Goal: Find specific page/section: Find specific page/section

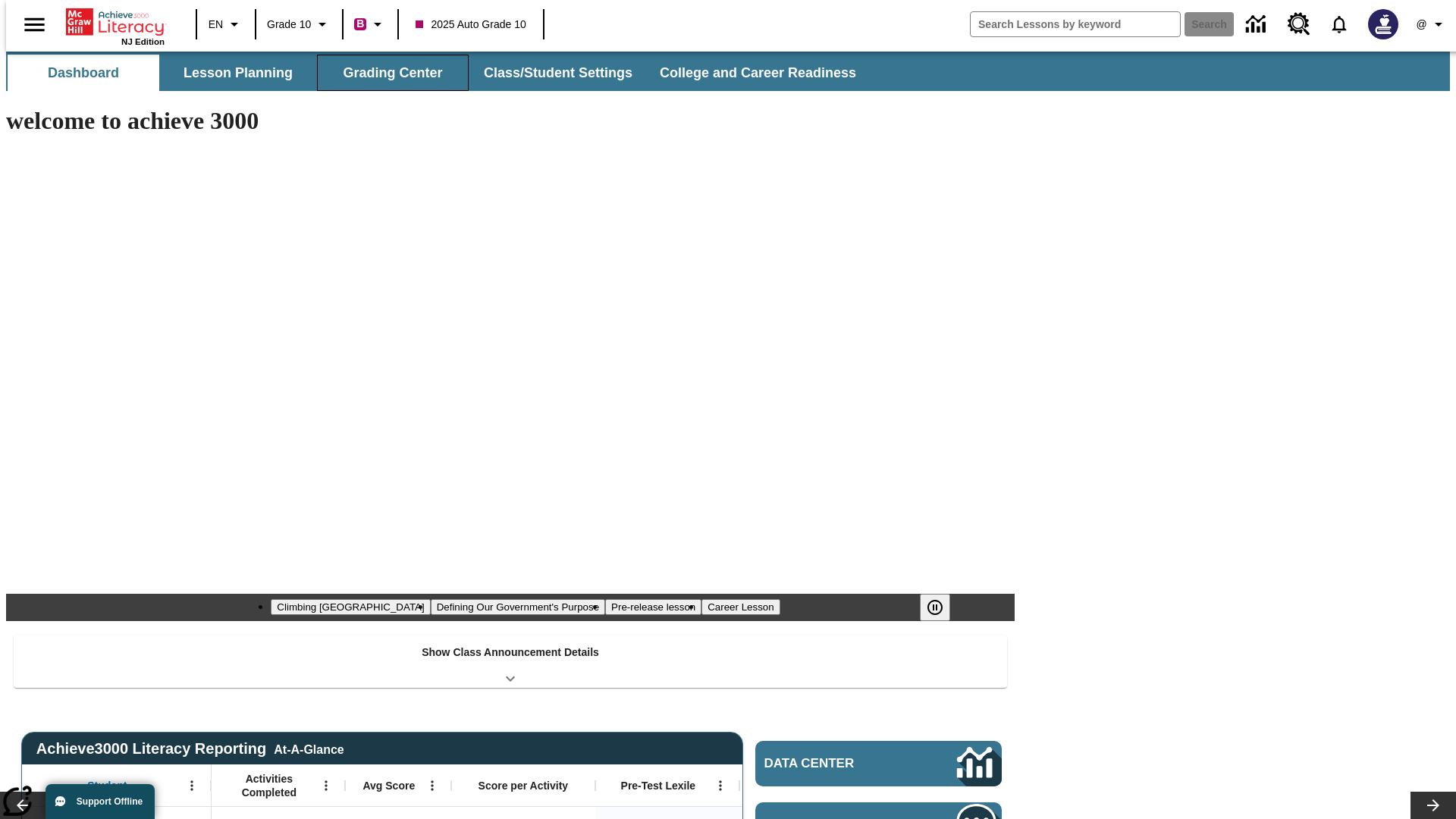
click at [387, 73] on button "Grading Center" at bounding box center [393, 73] width 151 height 37
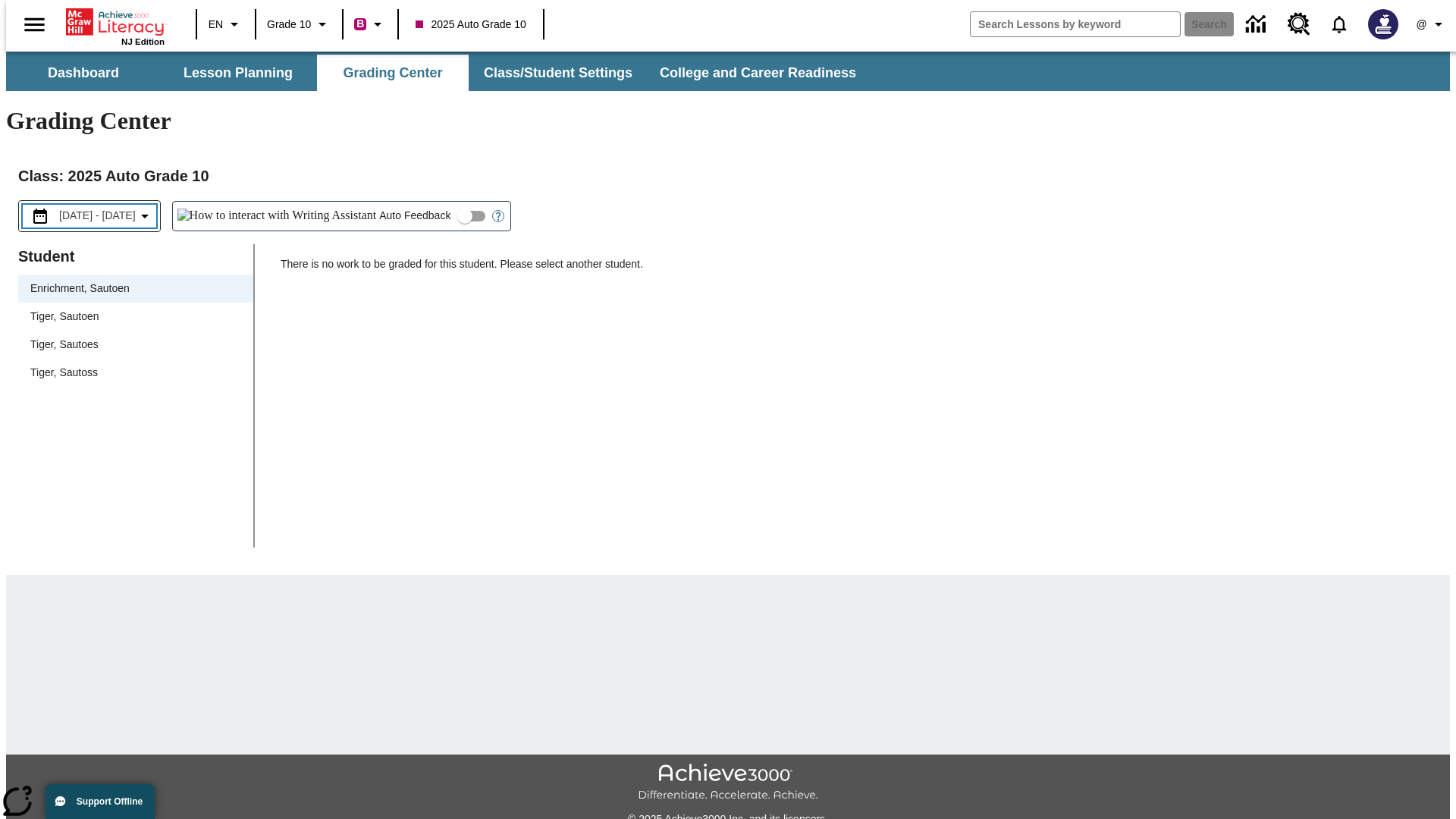
click at [111, 208] on span "[DATE] - [DATE]" at bounding box center [97, 216] width 77 height 16
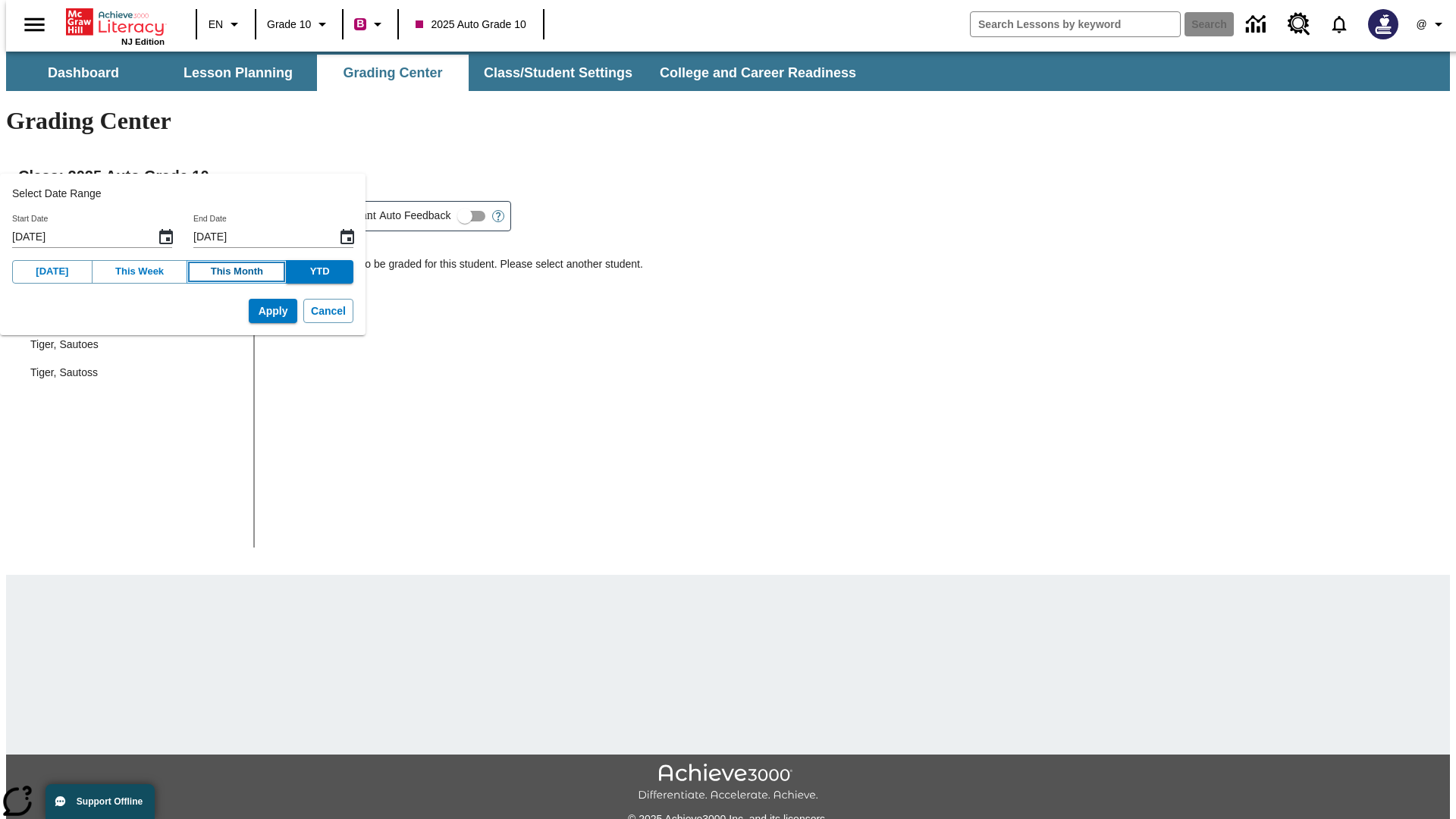
click at [220, 271] on button "This Month" at bounding box center [236, 271] width 100 height 24
type input "[DATE]"
